Goal: Task Accomplishment & Management: Use online tool/utility

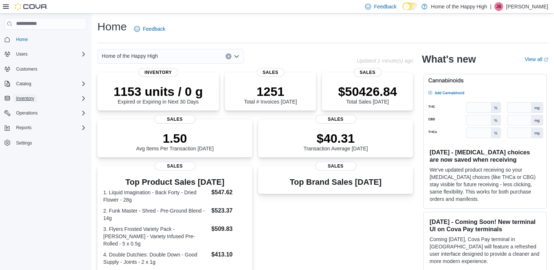
click at [21, 99] on span "Inventory" at bounding box center [25, 99] width 18 height 6
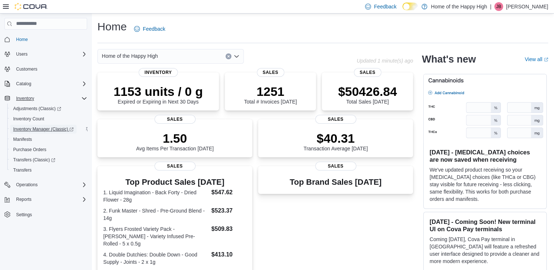
click at [41, 130] on span "Inventory Manager (Classic)" at bounding box center [43, 129] width 60 height 6
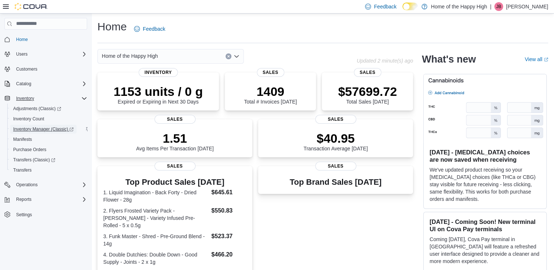
click at [37, 130] on span "Inventory Manager (Classic)" at bounding box center [43, 129] width 60 height 6
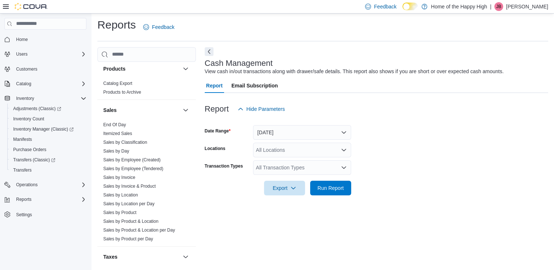
scroll to position [439, 0]
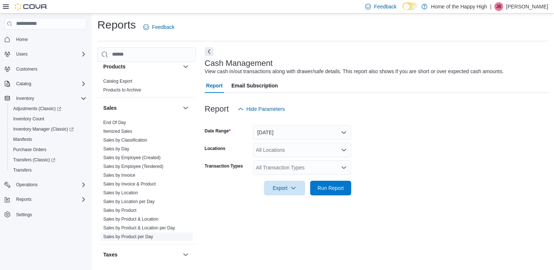
click at [131, 236] on link "Sales by Product per Day" at bounding box center [128, 236] width 50 height 5
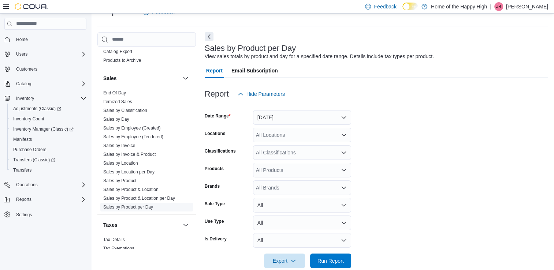
scroll to position [467, 0]
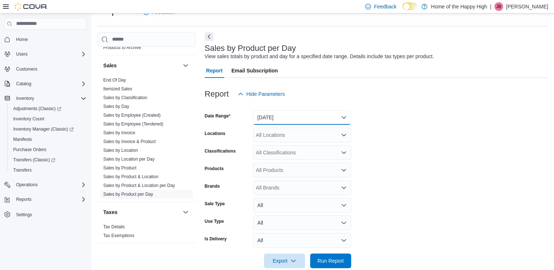
click at [282, 116] on button "[DATE]" at bounding box center [302, 117] width 98 height 15
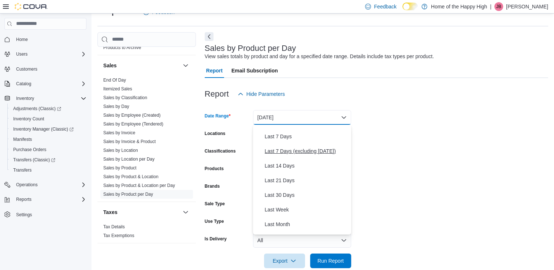
scroll to position [73, 0]
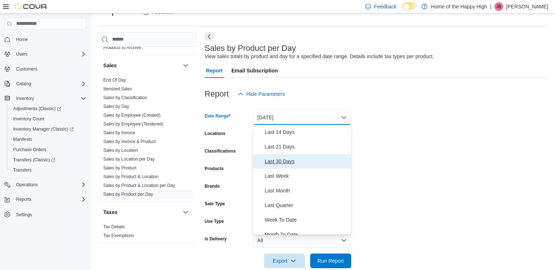
click at [286, 160] on span "Last 30 Days" at bounding box center [306, 161] width 83 height 9
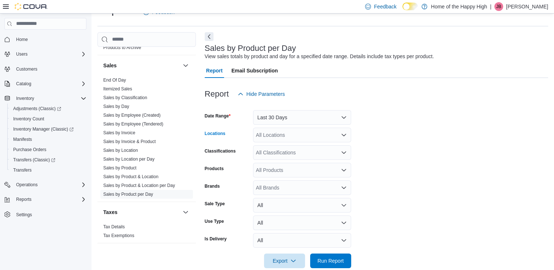
click at [271, 136] on div "All Locations" at bounding box center [302, 135] width 98 height 15
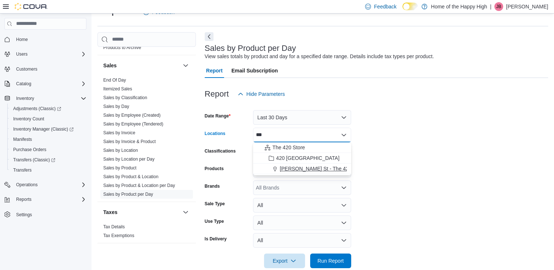
type input "***"
click at [299, 168] on span "[PERSON_NAME] St - The 420 Store" at bounding box center [322, 168] width 85 height 7
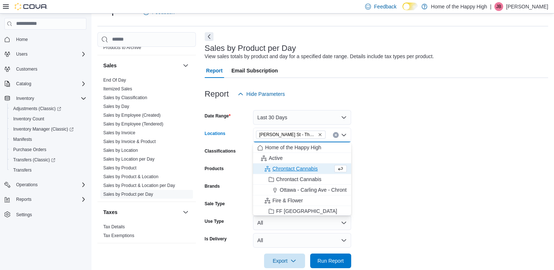
click at [243, 135] on div "Locations" at bounding box center [227, 135] width 45 height 15
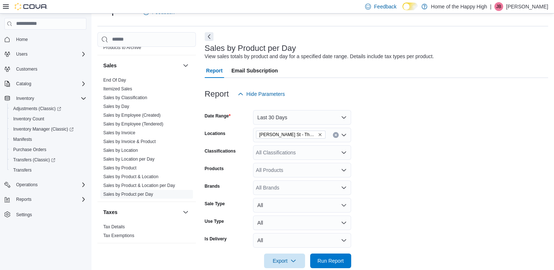
click at [300, 155] on div "All Classifications" at bounding box center [302, 152] width 98 height 15
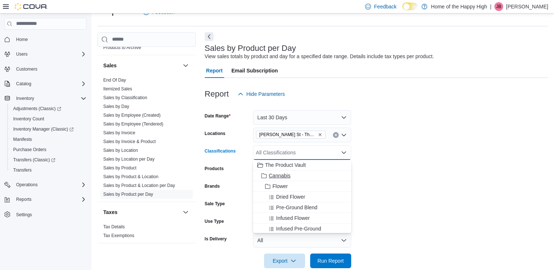
click at [281, 174] on span "Cannabis" at bounding box center [280, 175] width 22 height 7
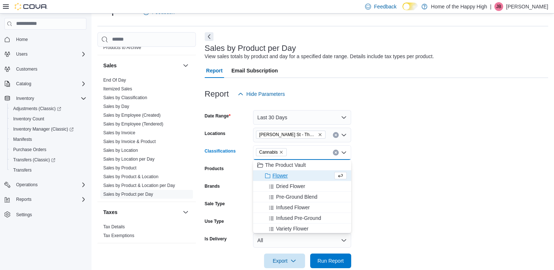
click at [246, 148] on div "Classifications" at bounding box center [227, 152] width 45 height 15
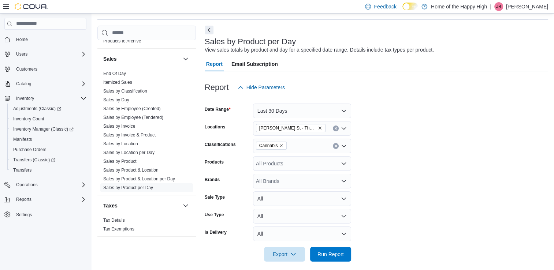
scroll to position [29, 0]
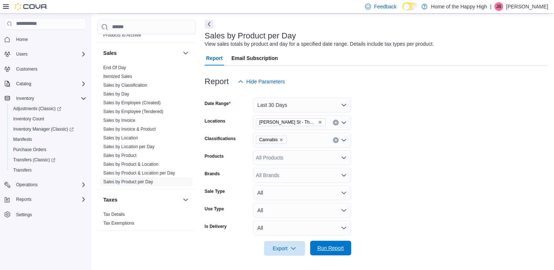
click at [330, 248] on span "Run Report" at bounding box center [330, 248] width 26 height 7
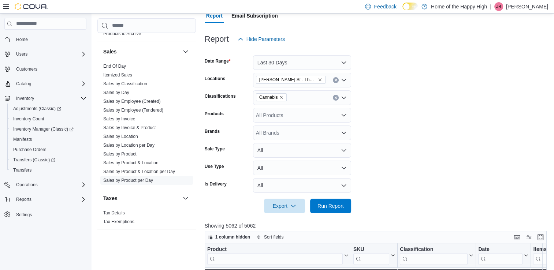
scroll to position [73, 0]
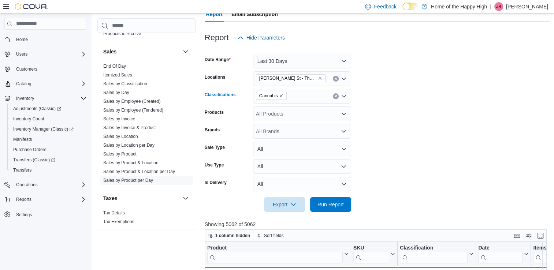
click at [318, 97] on div "Cannabis" at bounding box center [302, 96] width 98 height 15
click at [314, 99] on div "Cannabis Combo box. Selected. Cannabis. Press Backspace to delete Cannabis. Com…" at bounding box center [302, 96] width 98 height 15
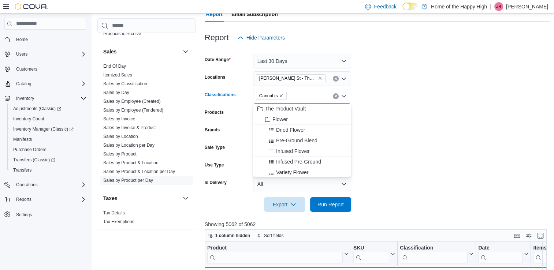
click at [291, 109] on span "The Product Vault" at bounding box center [285, 108] width 41 height 7
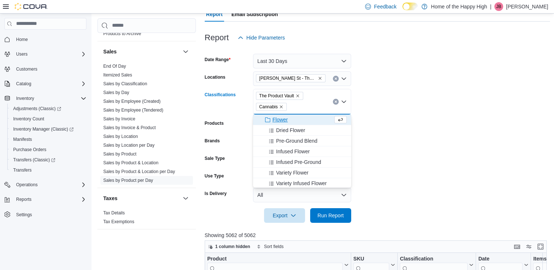
click at [281, 107] on icon "Remove Cannabis from selection in this group" at bounding box center [281, 107] width 4 height 4
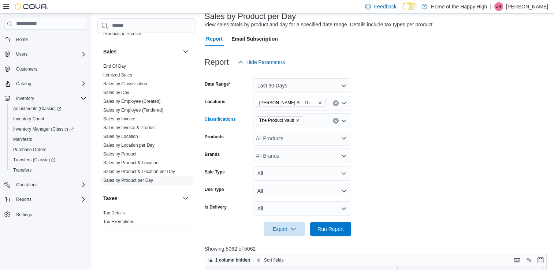
scroll to position [37, 0]
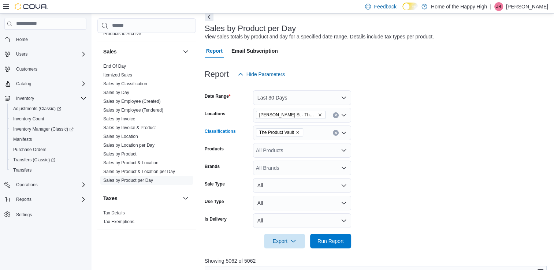
click at [315, 131] on div "The Product Vault Combo box. Selected. The Product Vault. Press Backspace to de…" at bounding box center [302, 133] width 98 height 15
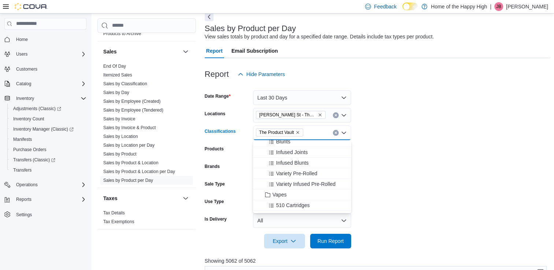
scroll to position [0, 0]
click at [336, 134] on icon "Clear input" at bounding box center [335, 132] width 3 height 3
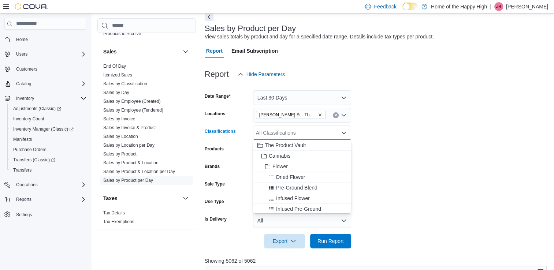
click at [382, 140] on form "Date Range Last 30 Days Locations [GEOGRAPHIC_DATA][PERSON_NAME][GEOGRAPHIC_DAT…" at bounding box center [378, 165] width 346 height 167
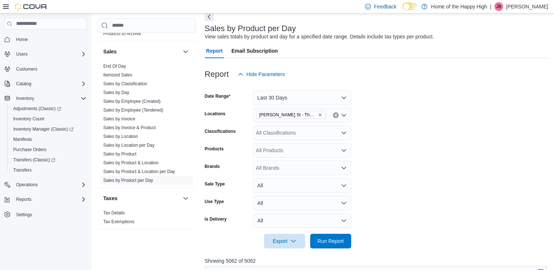
scroll to position [73, 0]
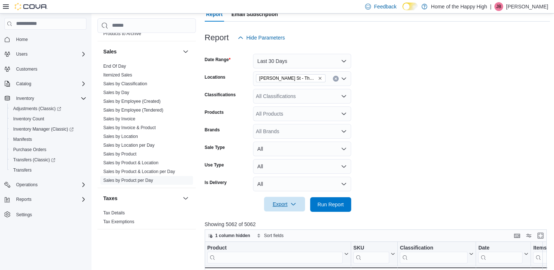
click at [291, 204] on icon "button" at bounding box center [293, 204] width 6 height 6
click at [287, 233] on span "Export to Csv" at bounding box center [285, 234] width 33 height 6
